Goal: Task Accomplishment & Management: Manage account settings

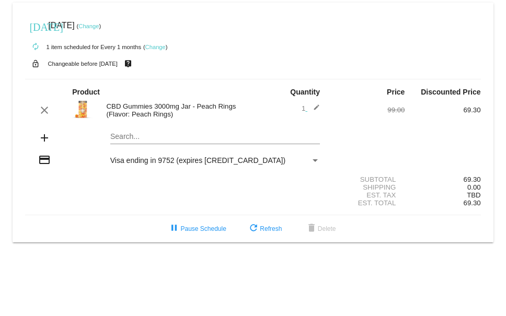
click at [159, 48] on link "Change" at bounding box center [155, 47] width 20 height 6
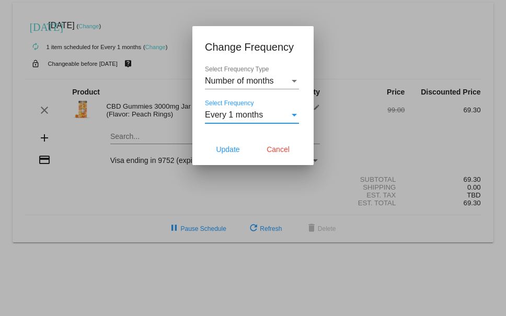
click at [294, 78] on div "Select Frequency" at bounding box center [293, 114] width 9 height 9
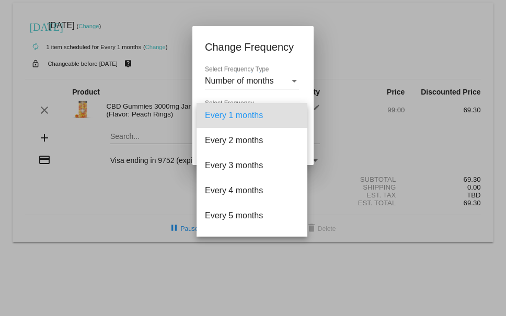
click at [336, 63] on div at bounding box center [253, 158] width 506 height 316
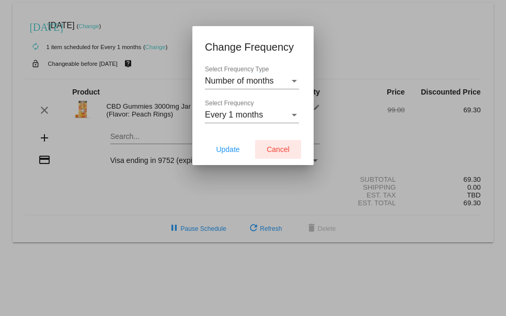
click at [286, 78] on button "Cancel" at bounding box center [278, 149] width 46 height 19
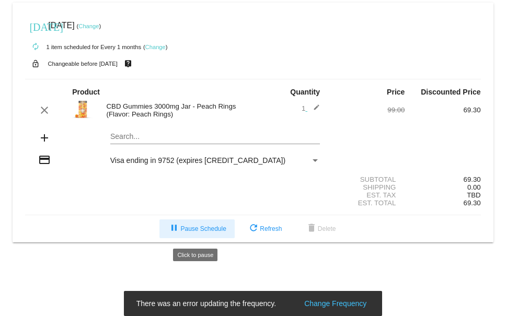
click at [185, 78] on span "pause Pause Schedule" at bounding box center [197, 228] width 58 height 7
